Goal: Transaction & Acquisition: Purchase product/service

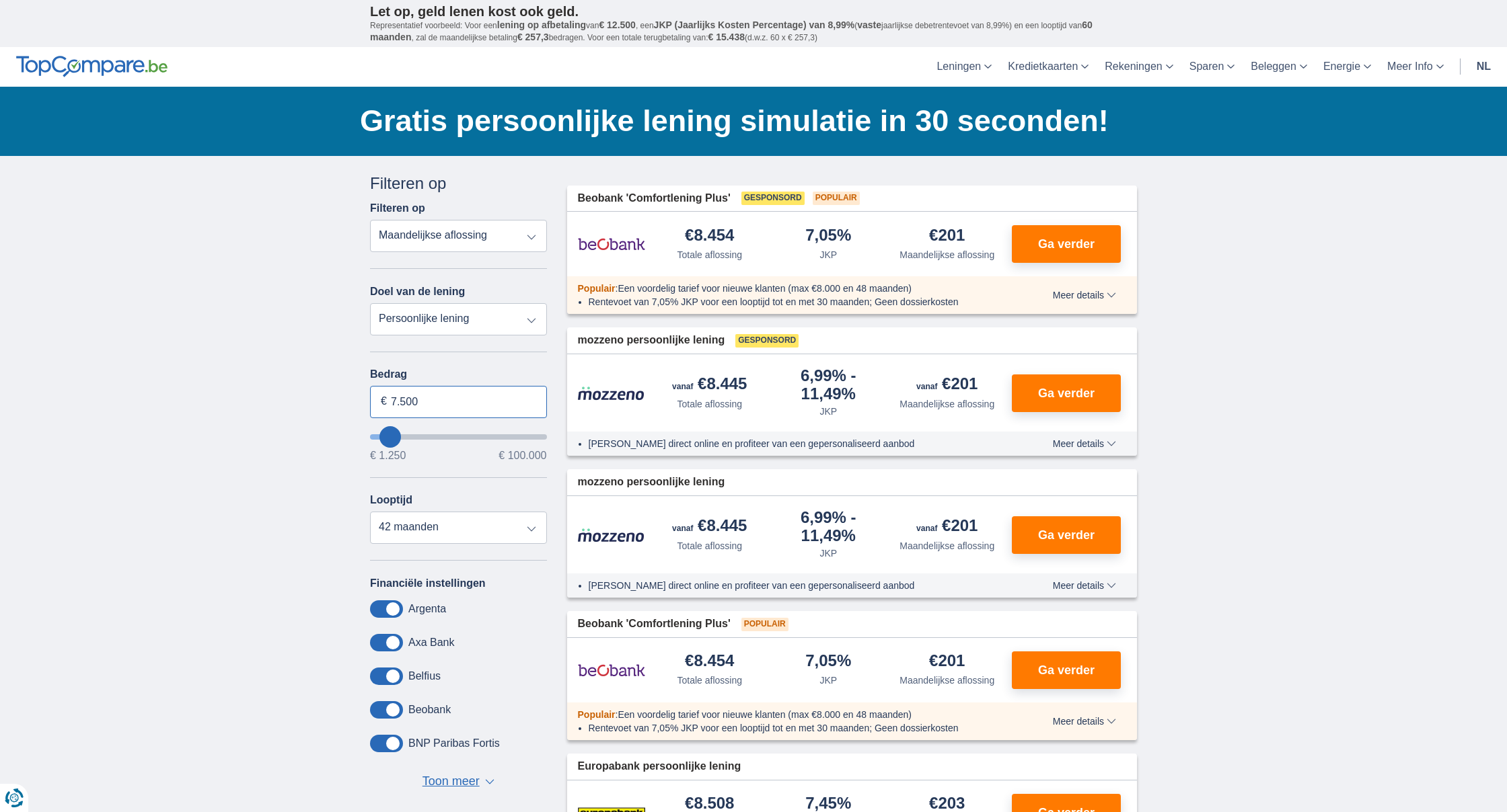
click at [439, 399] on input "7.500" at bounding box center [459, 402] width 177 height 32
type input "7250"
type input "8.250"
type input "8250"
type input "9.250"
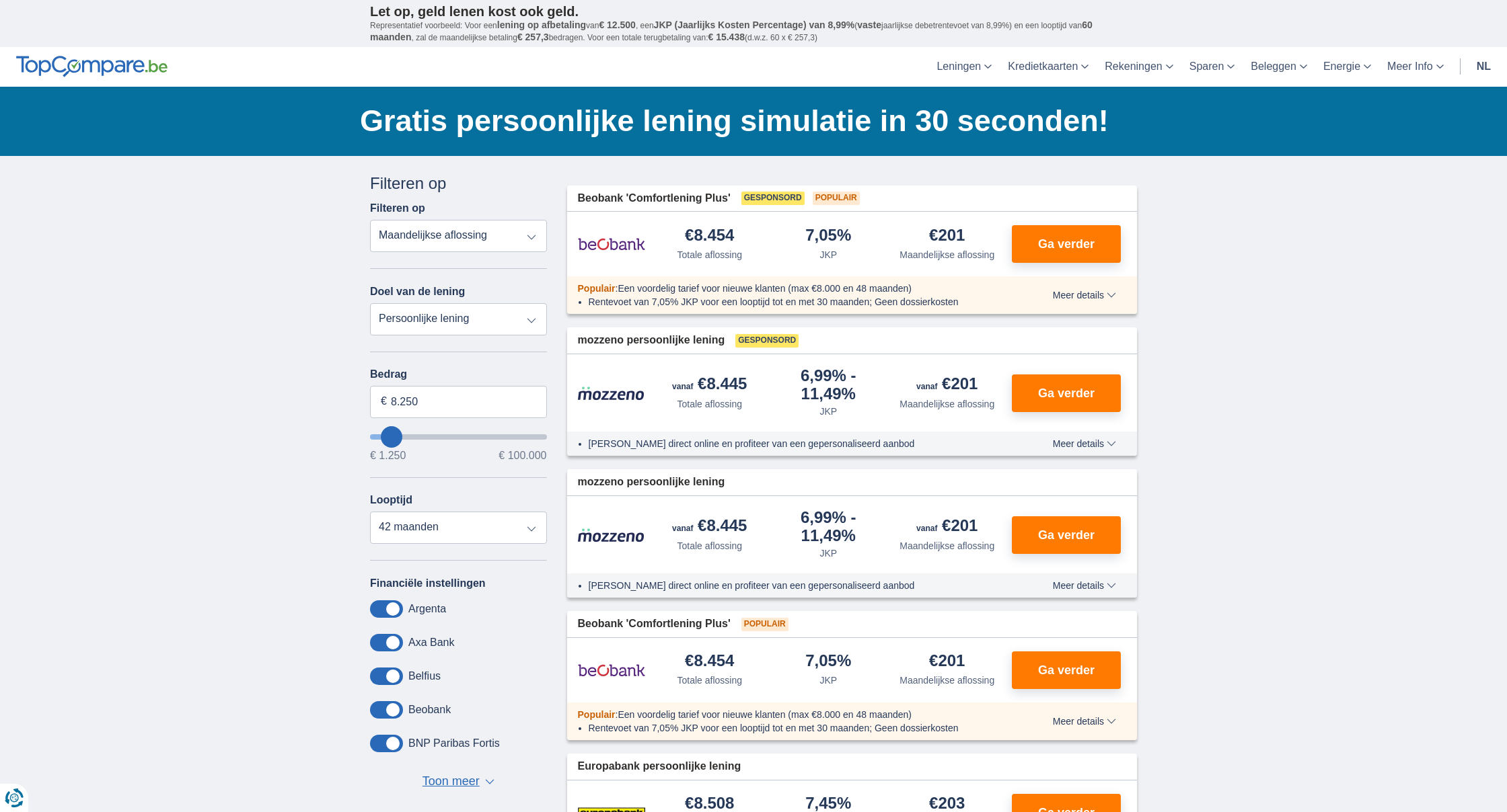
type input "9250"
select select "48"
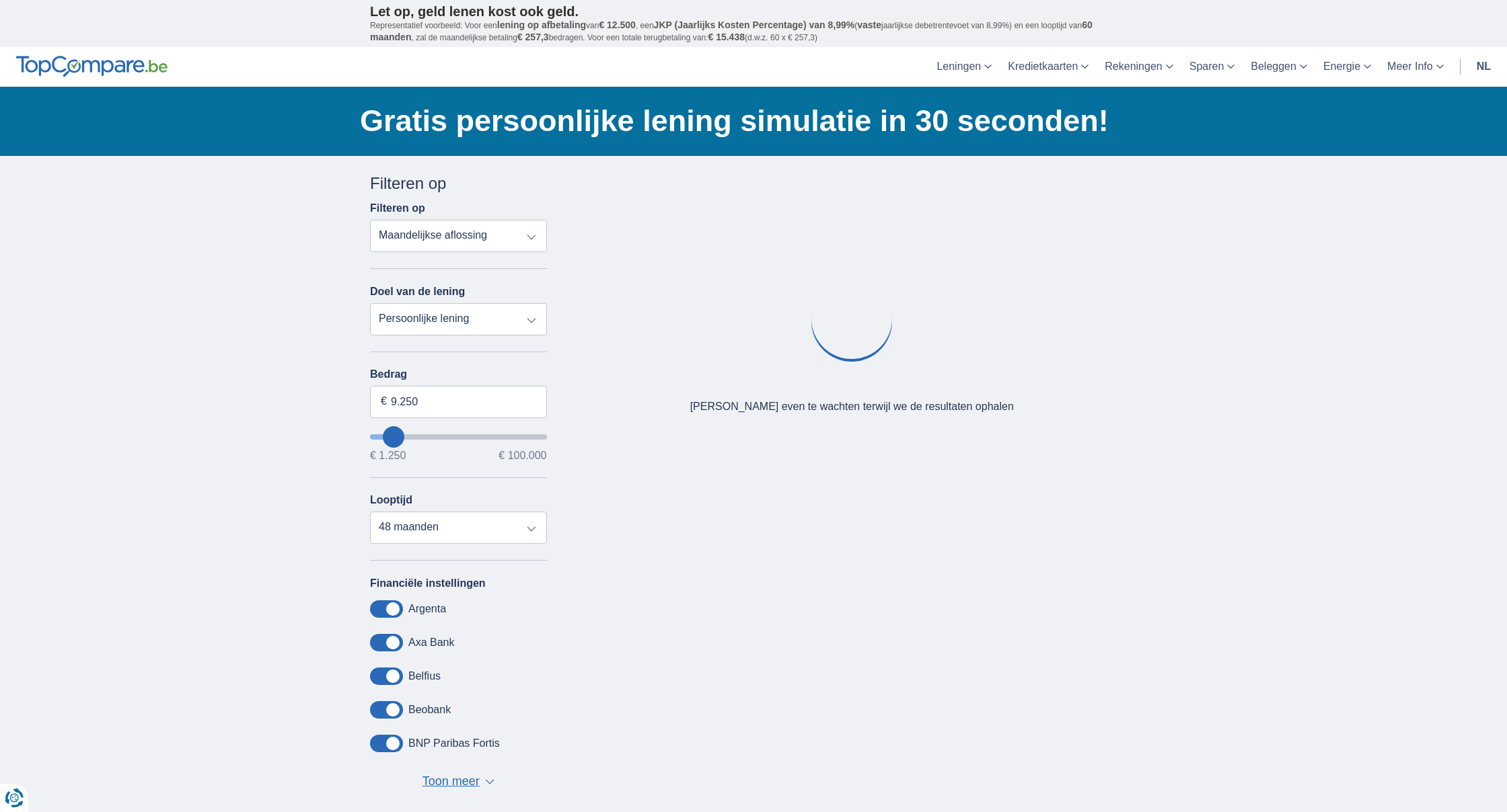
type input "10.250"
type input "10250"
type input "11.250"
type input "11250"
type input "12.250"
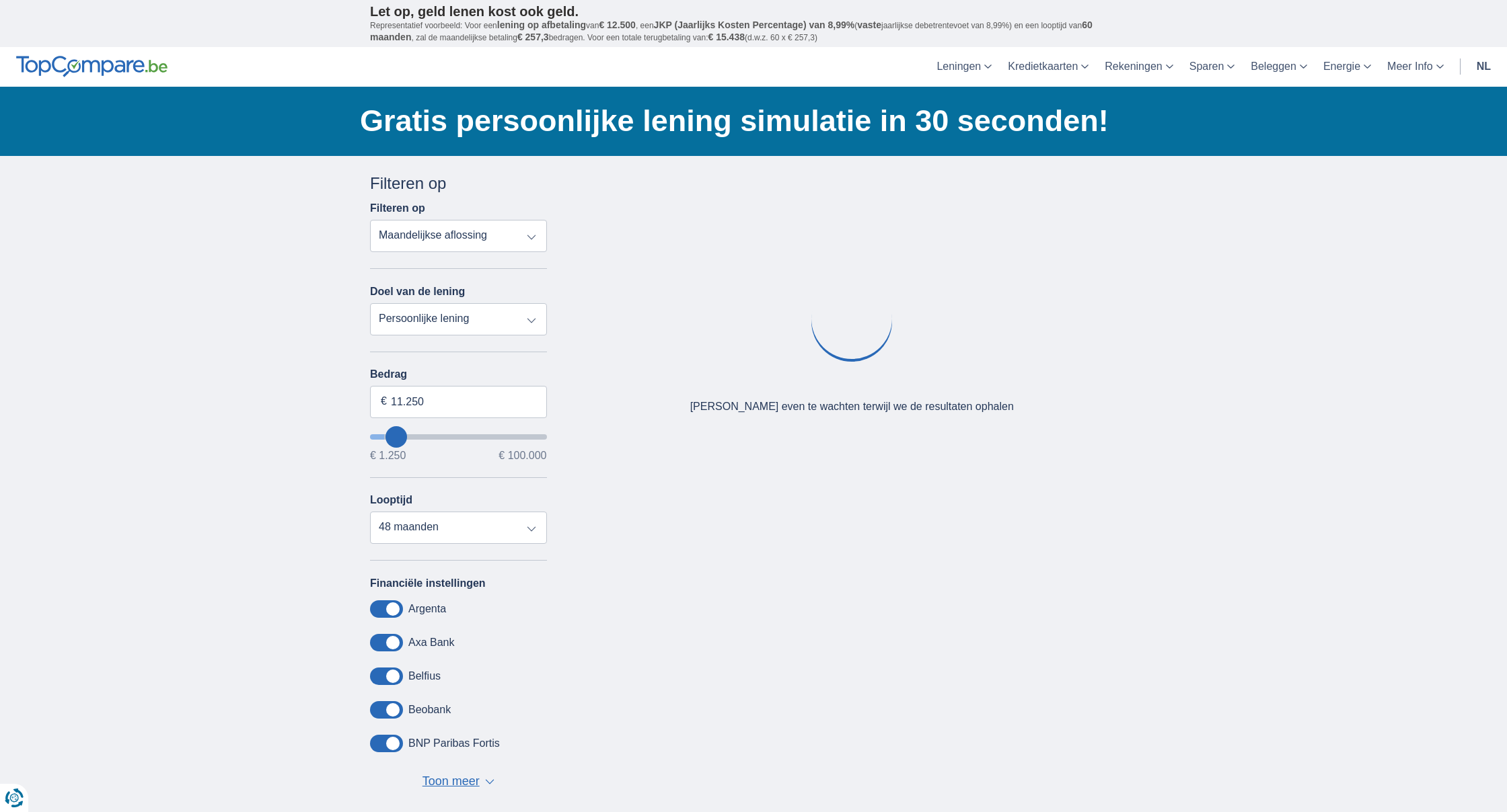
type input "12250"
type input "13.250"
type input "13250"
select select "60"
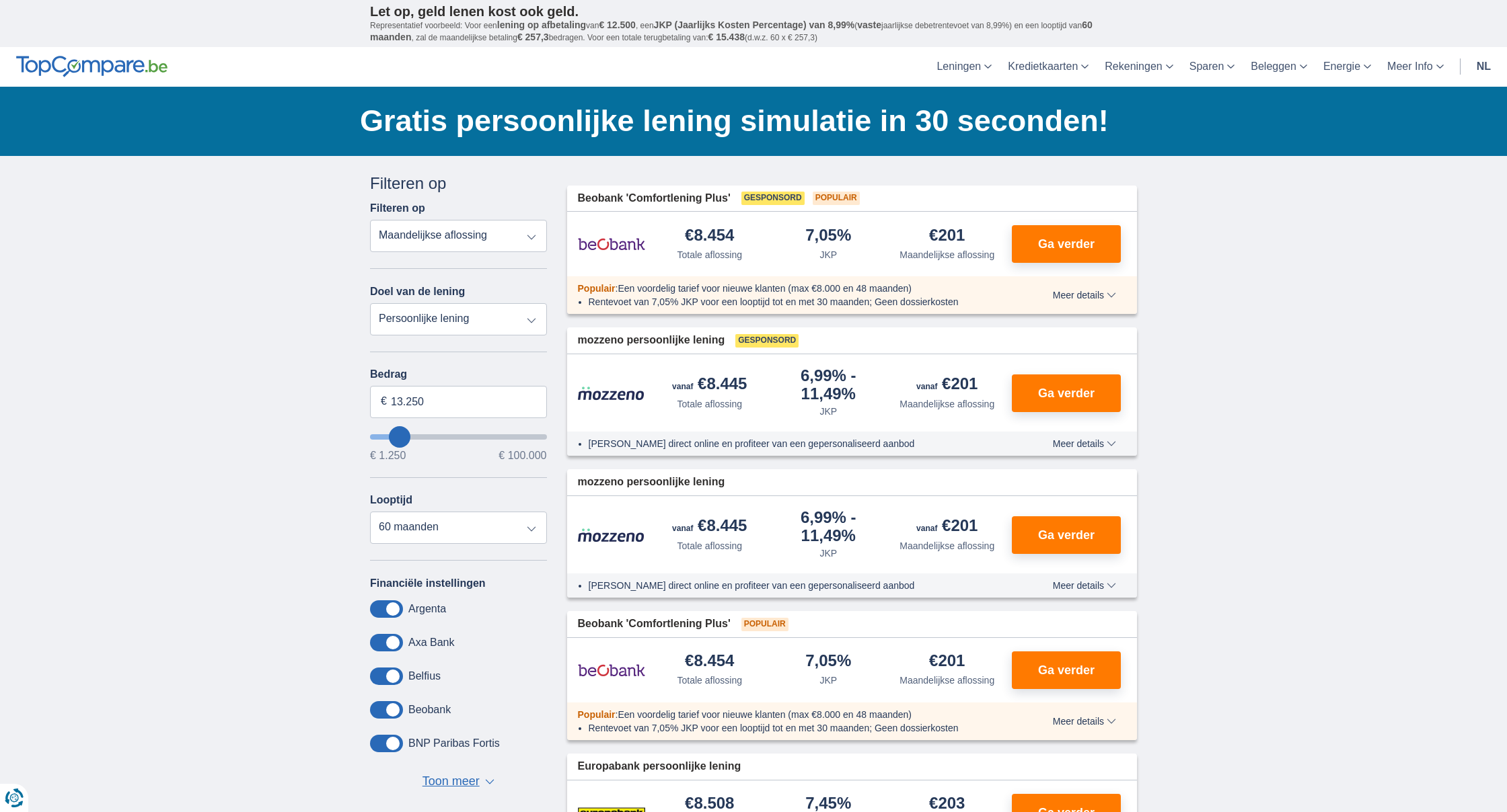
type input "12.250"
type input "12250"
type input "11.250"
type input "11250"
type input "10.250"
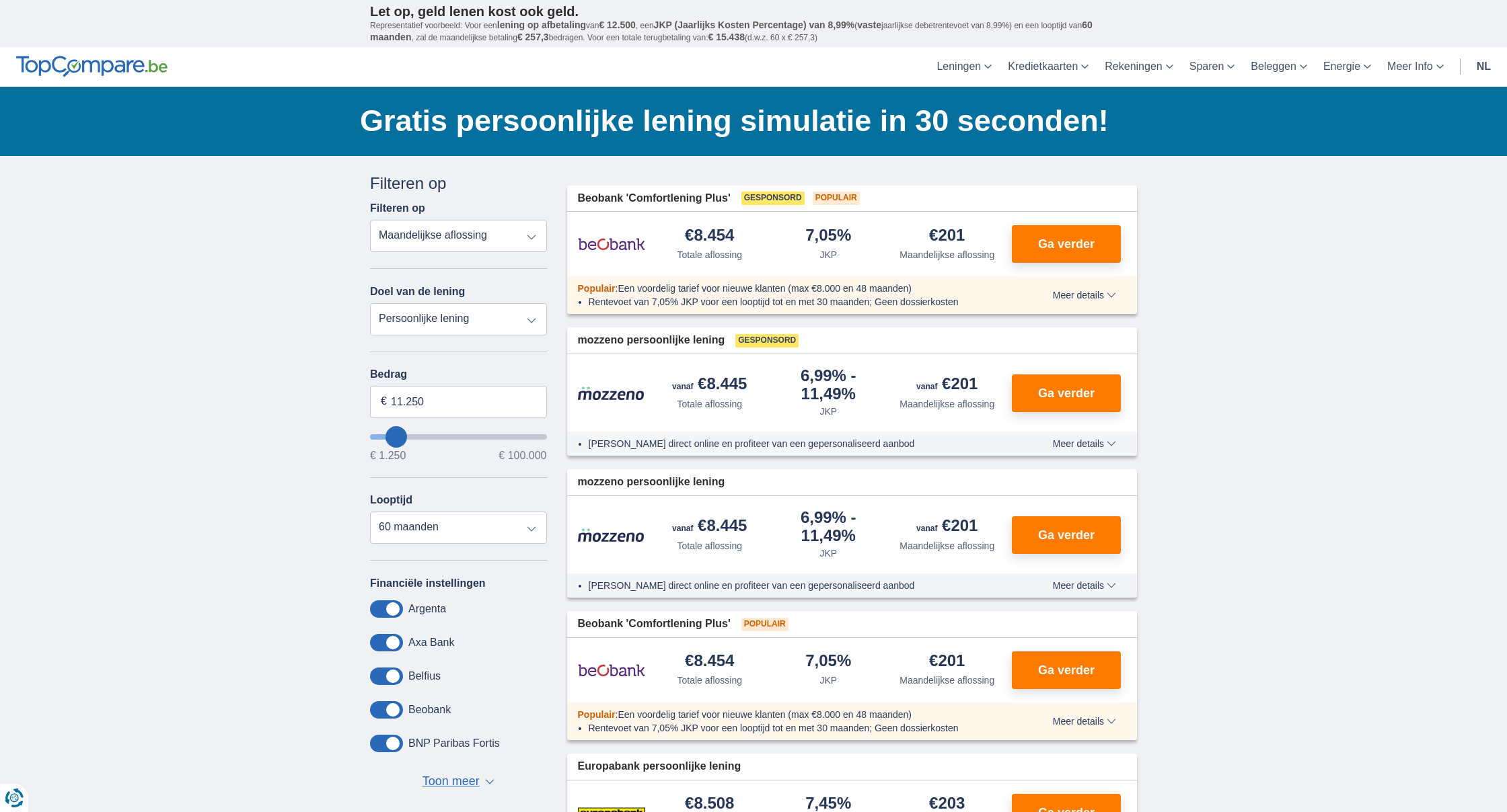
type input "10250"
type input "9.250"
type input "9250"
select select "48"
type input "8.250"
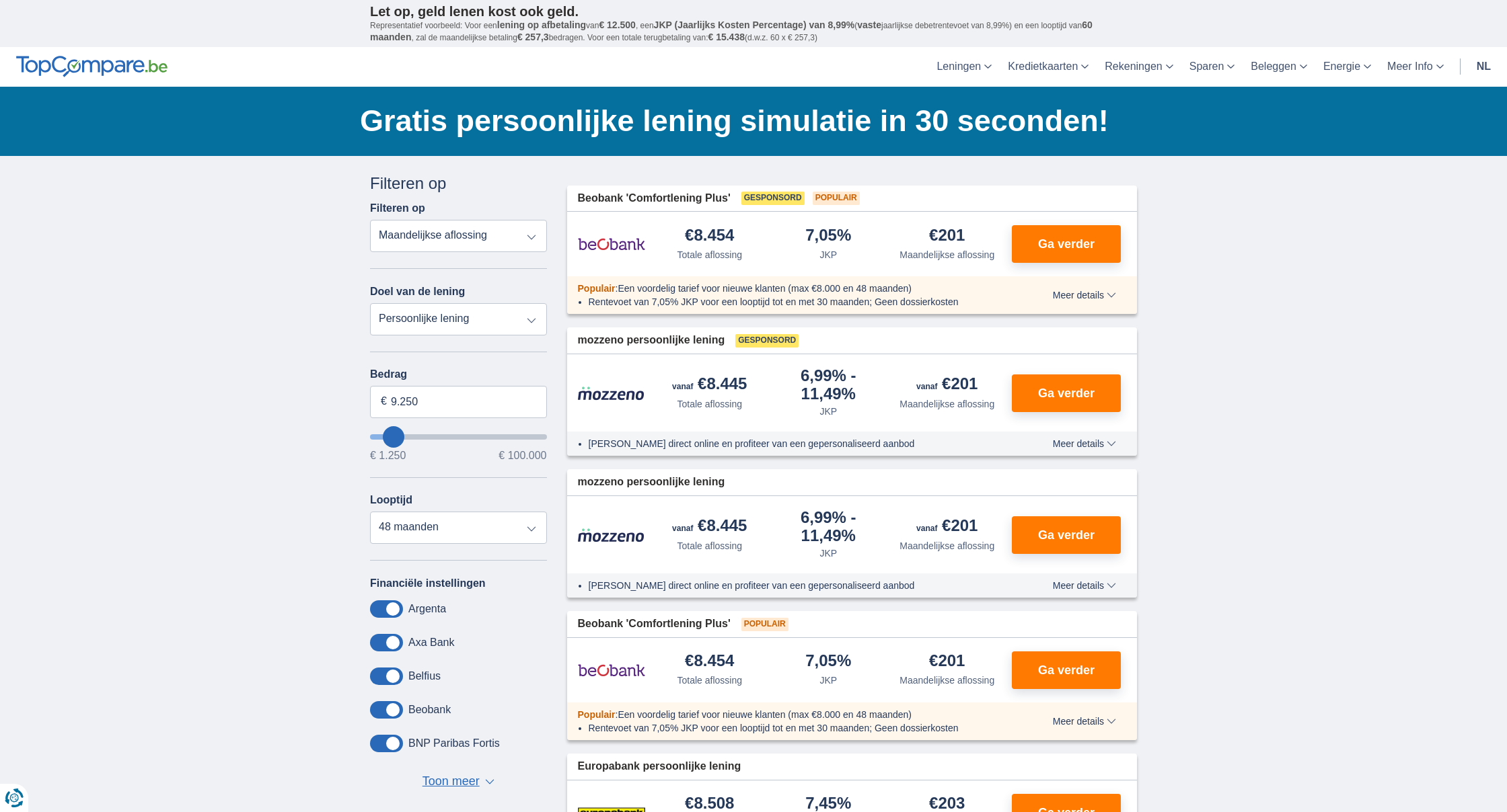
type input "8250"
type input "9.250"
type input "9250"
type input "10.250"
type input "10250"
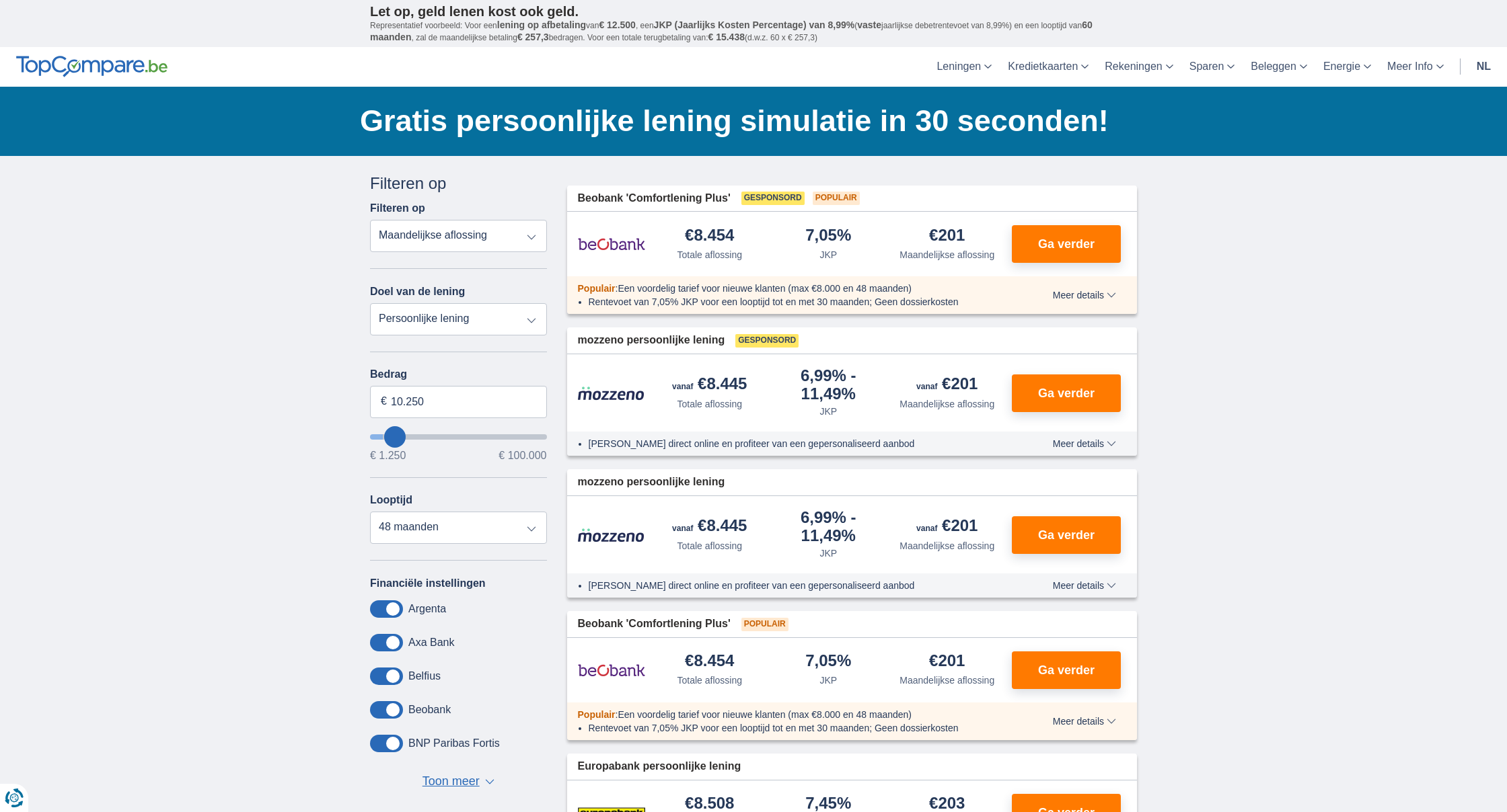
type input "11.250"
type input "11250"
select select "60"
type input "12.250"
type input "12250"
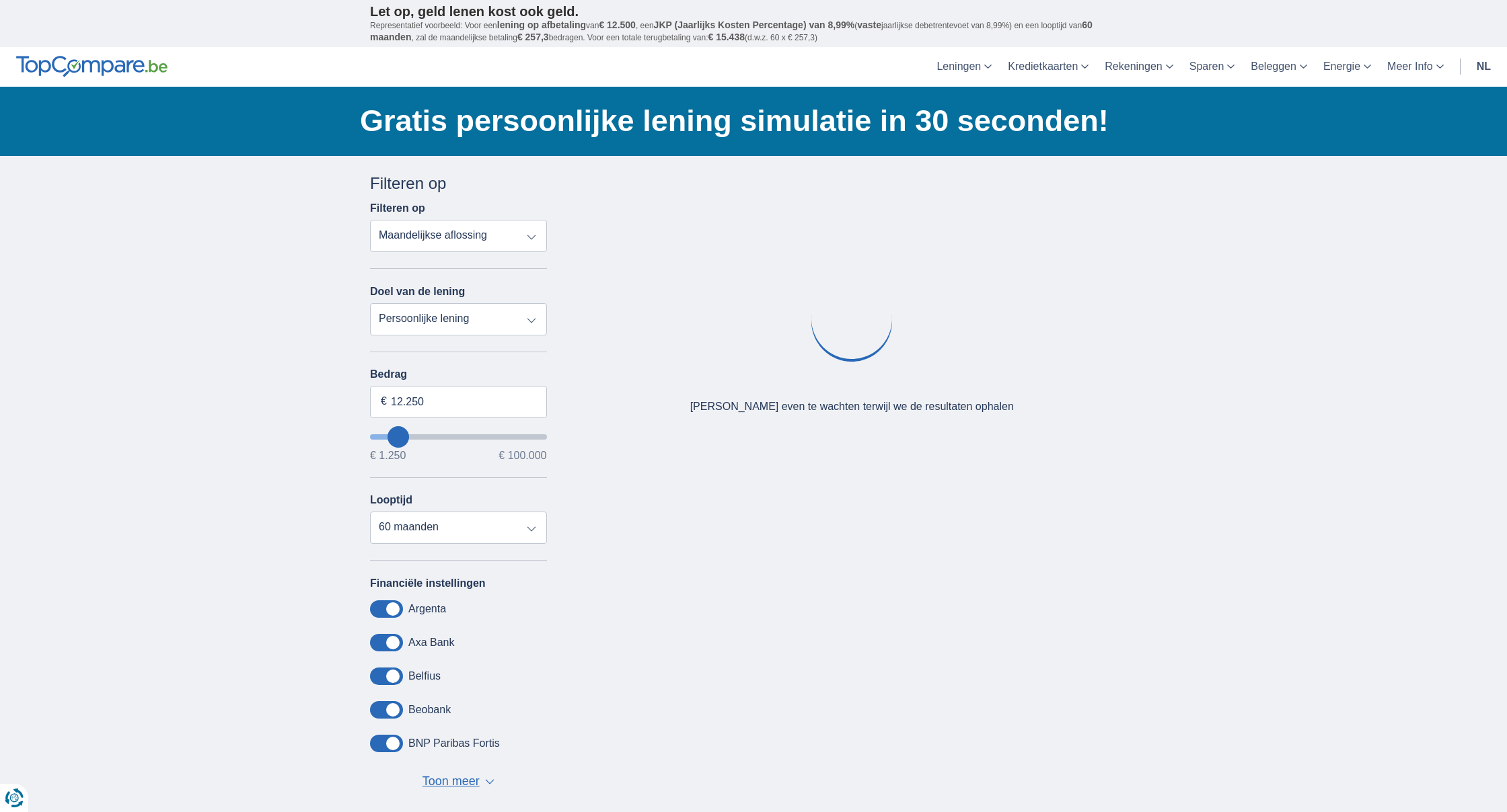
type input "13.250"
drag, startPoint x: 391, startPoint y: 434, endPoint x: 413, endPoint y: 418, distance: 27.2
type input "13250"
click at [400, 434] on input "wantToBorrow" at bounding box center [459, 437] width 177 height 5
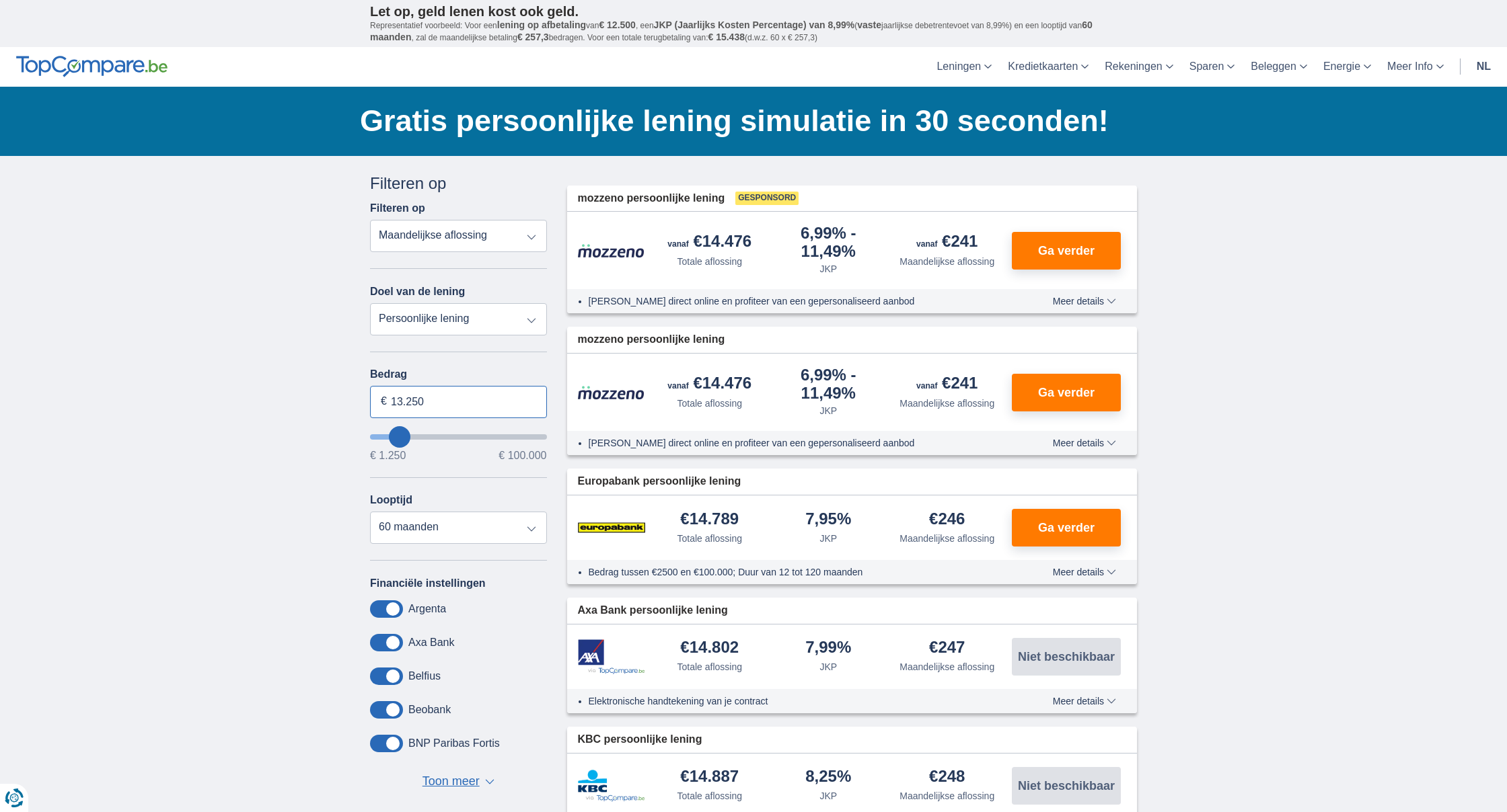
drag, startPoint x: 422, startPoint y: 409, endPoint x: 364, endPoint y: 406, distance: 58.1
click at [364, 406] on div "Annuleren Filters Filteren op Filteren op Totale aflossing JKP Maandelijkse afl…" at bounding box center [459, 492] width 197 height 640
type input "10.500"
type input "10250"
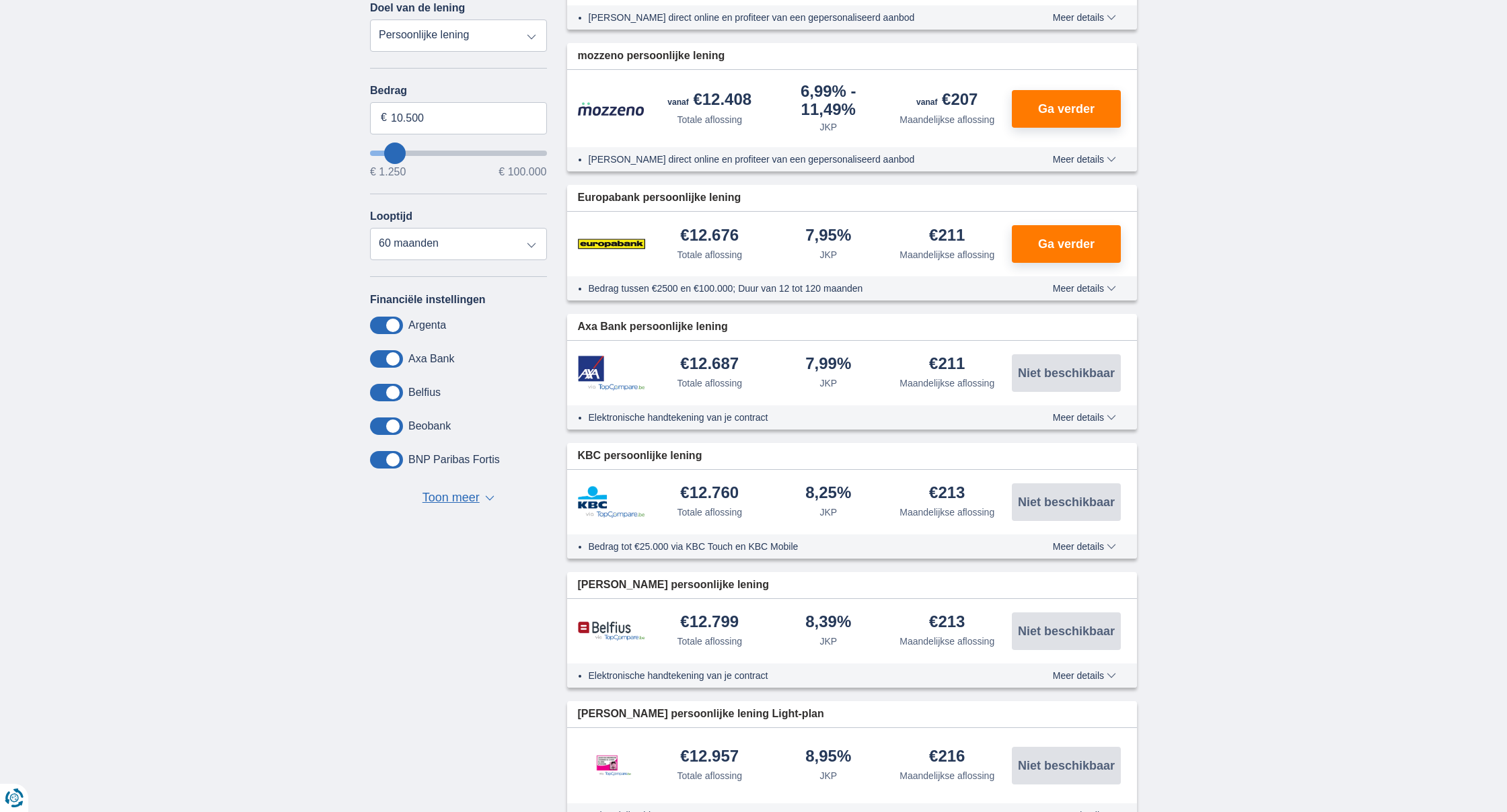
scroll to position [284, 0]
click at [450, 502] on span "Toon meer" at bounding box center [451, 497] width 57 height 18
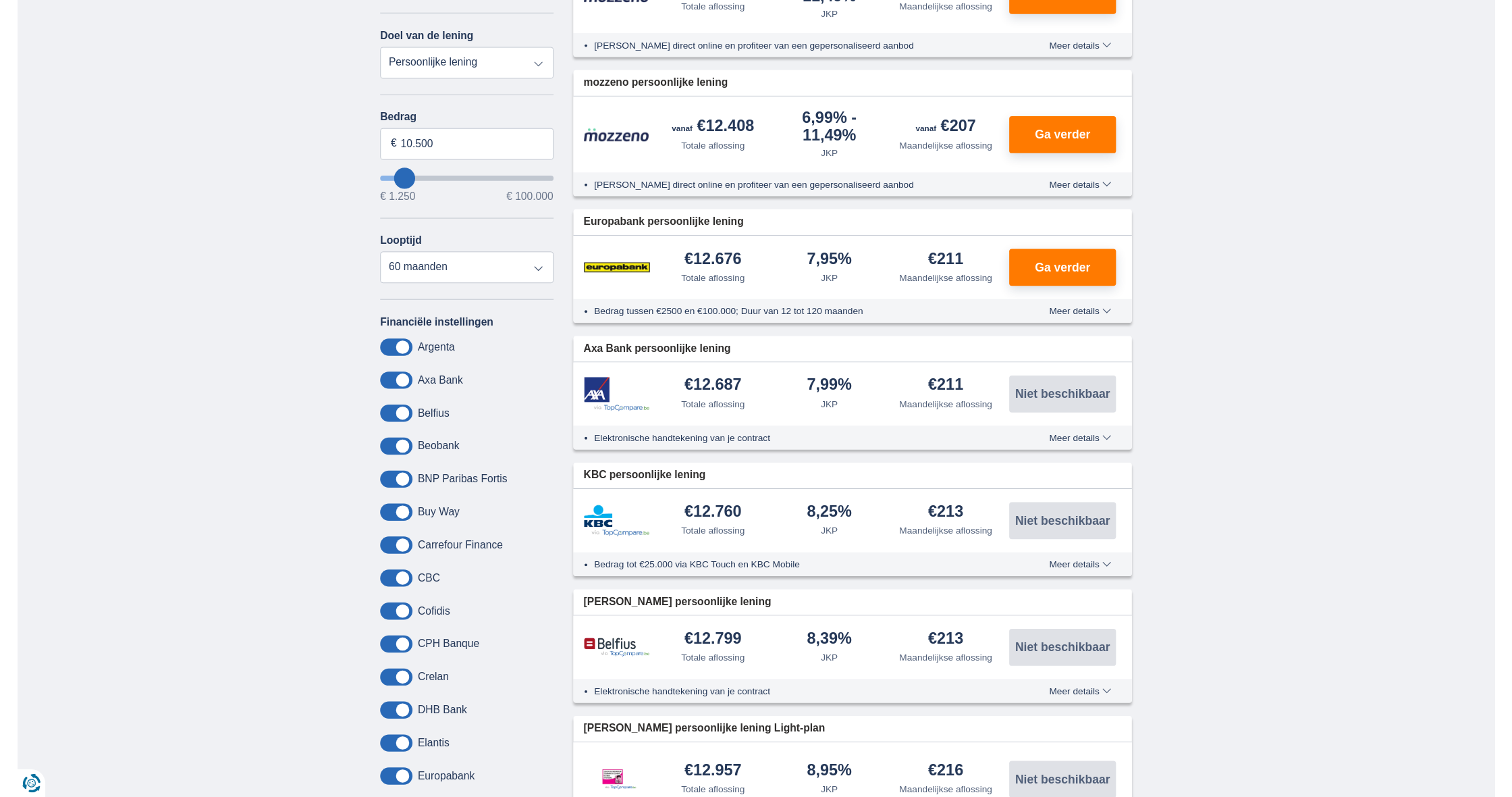
scroll to position [246, 0]
